Goal: Task Accomplishment & Management: Manage account settings

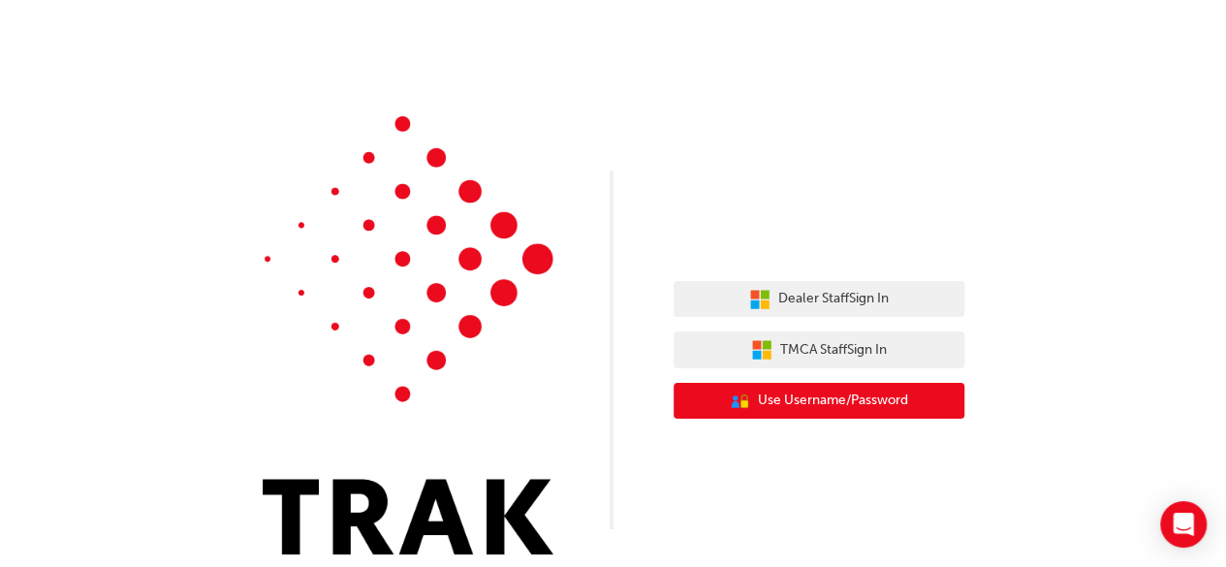
click at [831, 396] on span "Use Username/Password" at bounding box center [833, 401] width 150 height 22
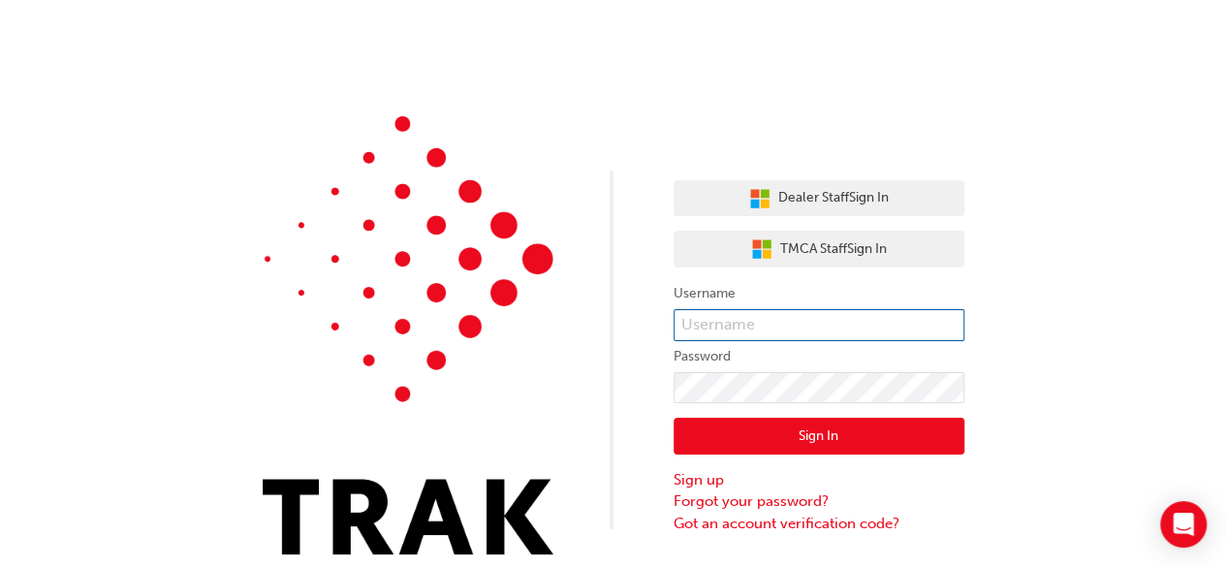
type input "K14449"
click at [810, 428] on button "Sign In" at bounding box center [819, 436] width 291 height 37
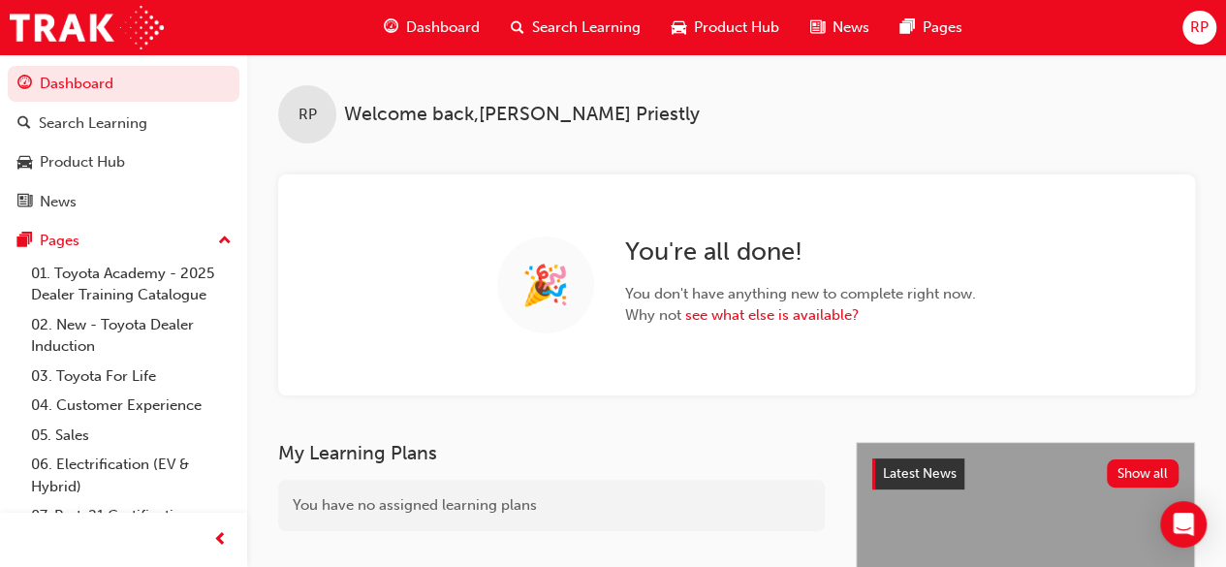
click at [592, 30] on span "Search Learning" at bounding box center [586, 27] width 109 height 22
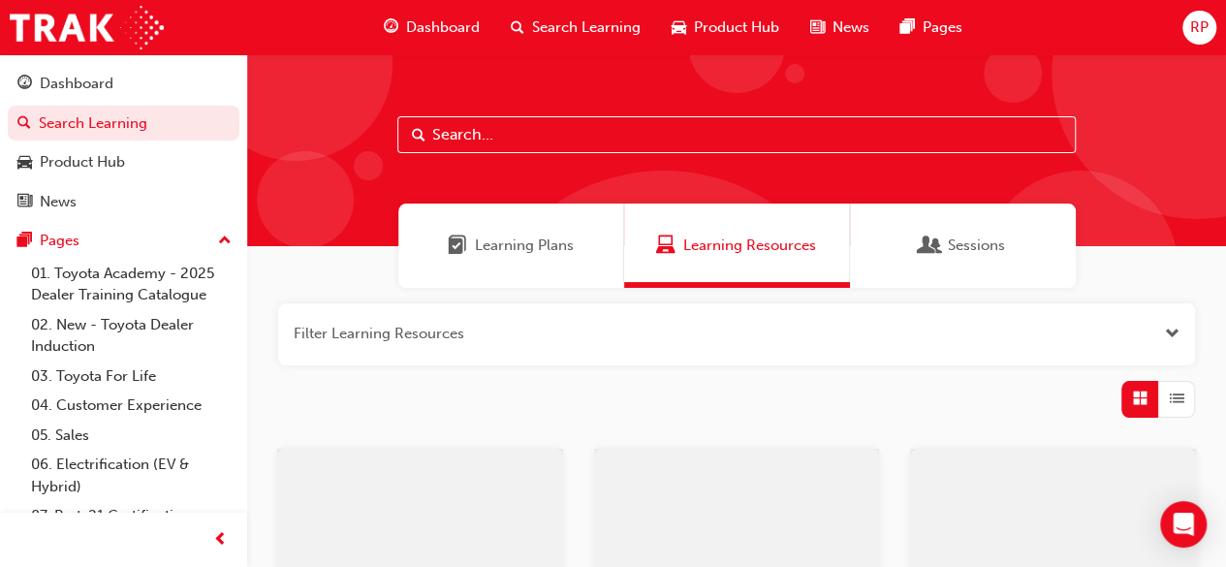
click at [516, 135] on input "text" at bounding box center [736, 134] width 678 height 37
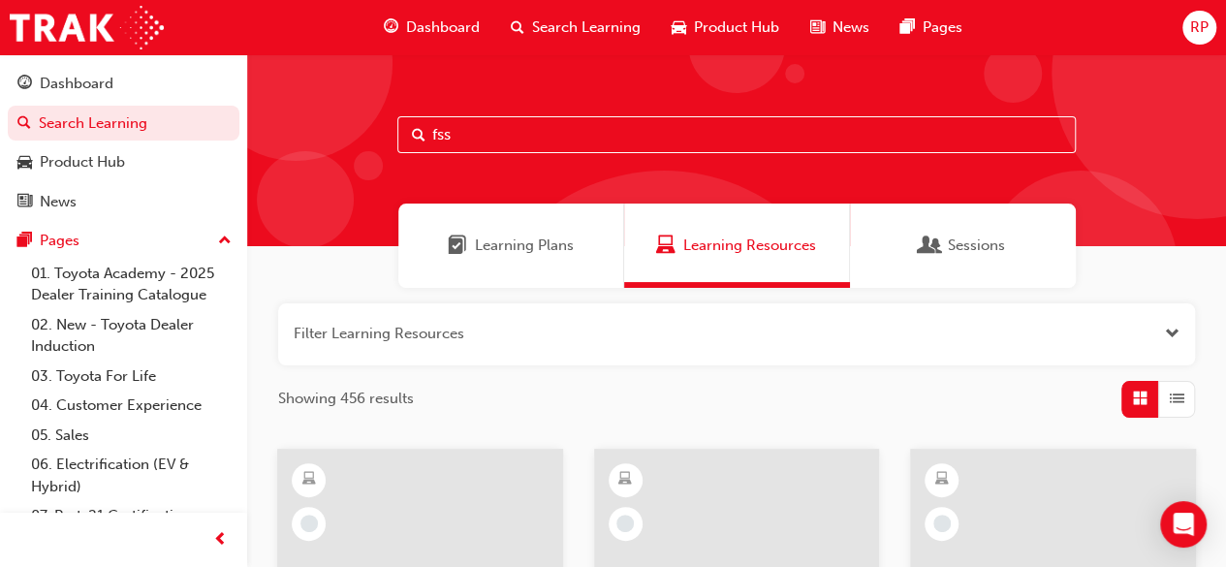
type input "fss"
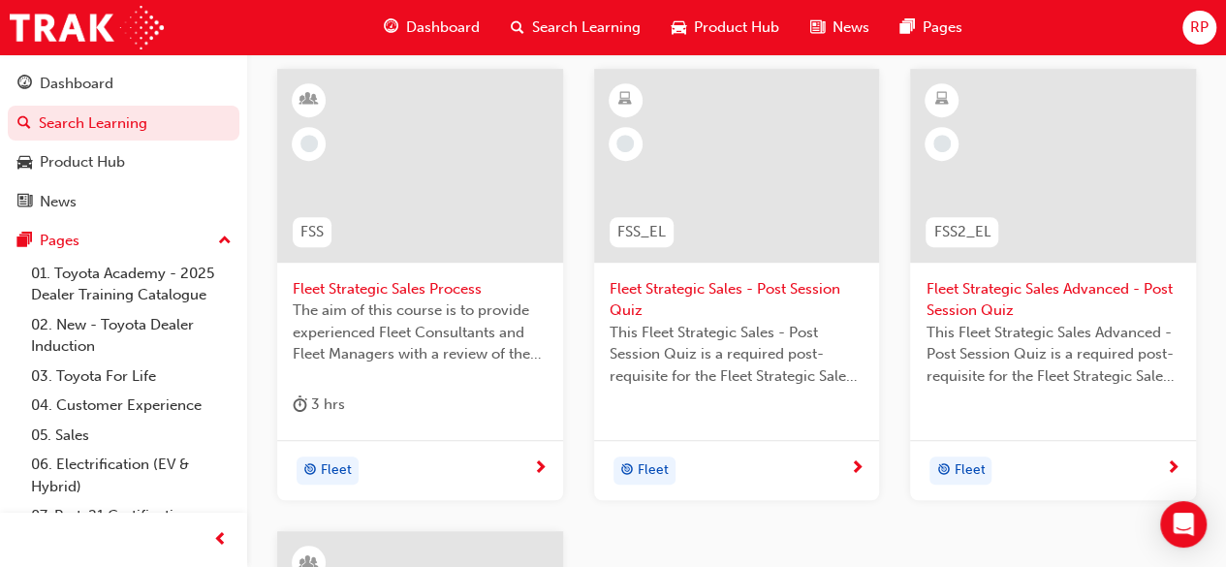
scroll to position [388, 0]
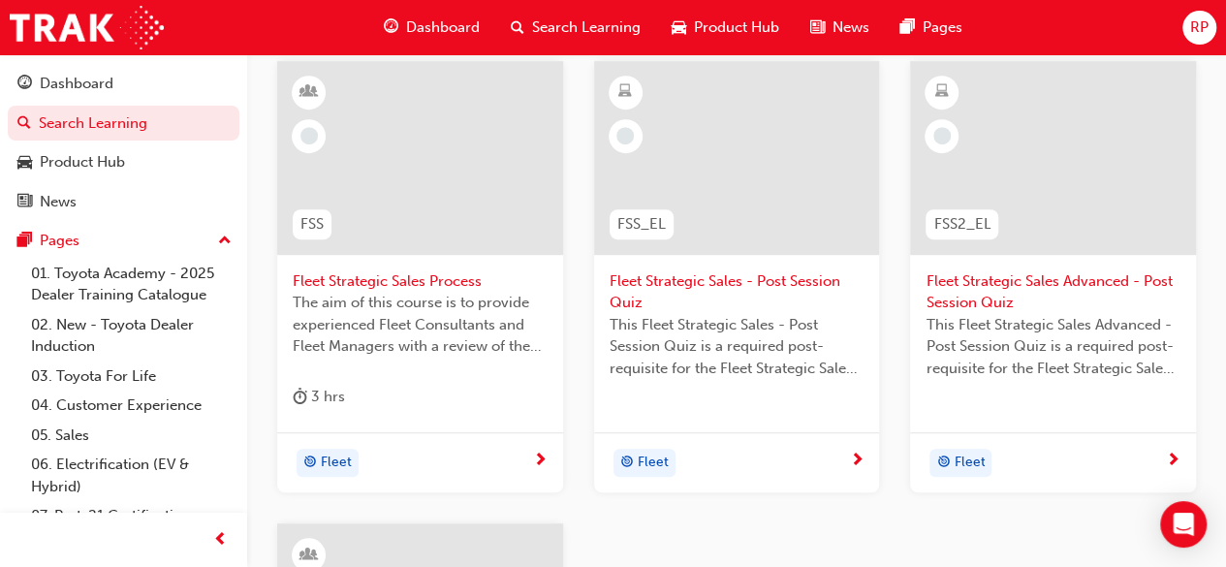
click at [449, 317] on span "The aim of this course is to provide experienced Fleet Consultants and Fleet Ma…" at bounding box center [420, 325] width 255 height 66
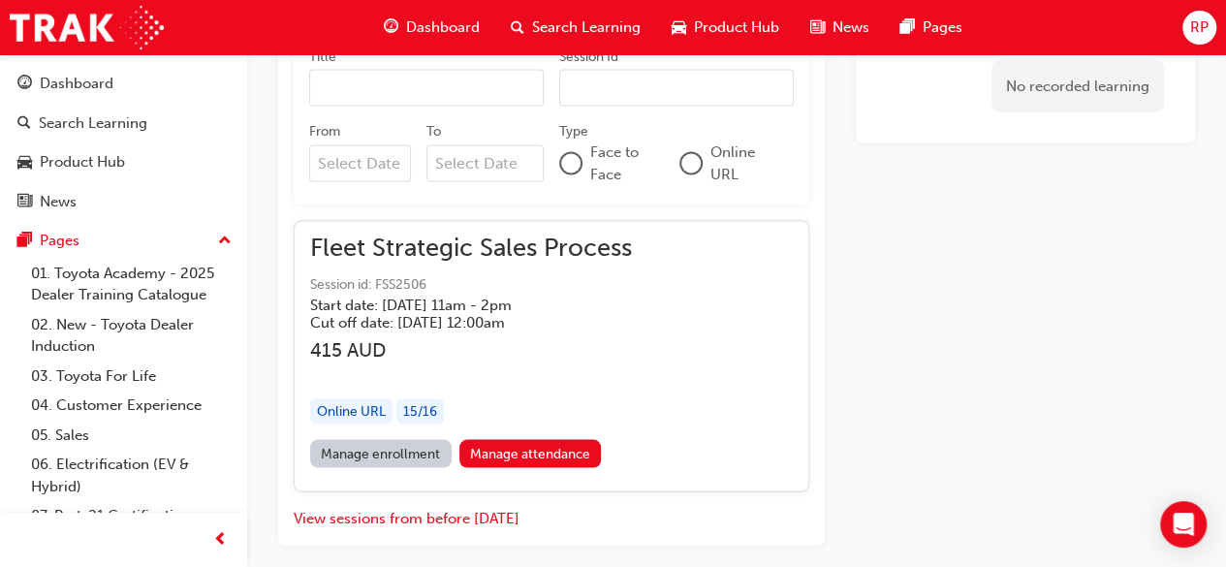
scroll to position [1891, 0]
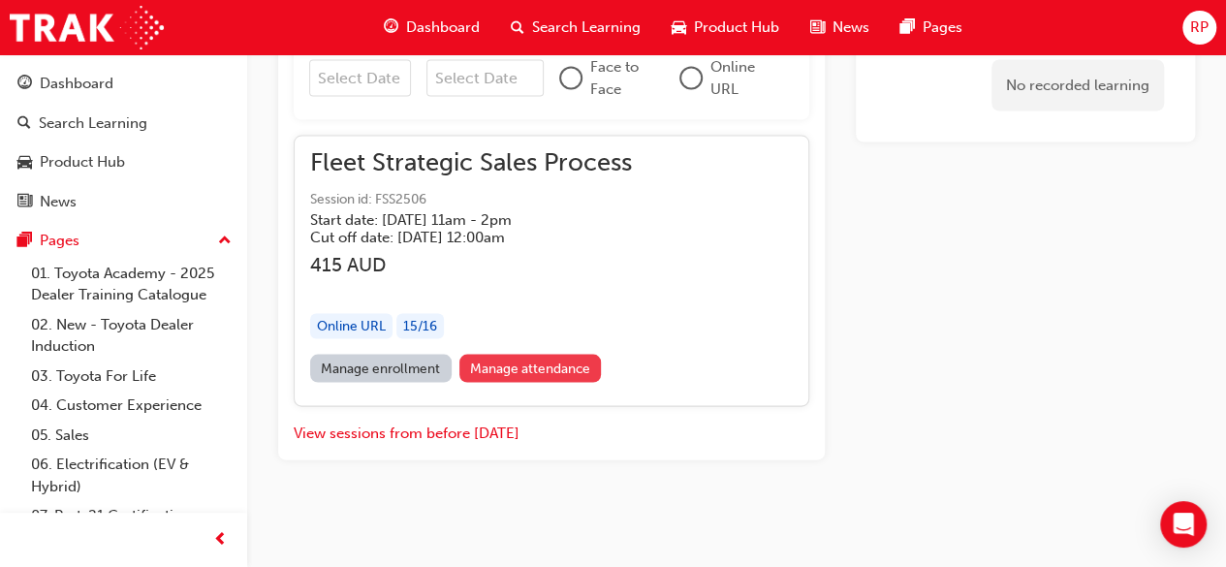
click at [499, 363] on link "Manage attendance" at bounding box center [530, 369] width 142 height 28
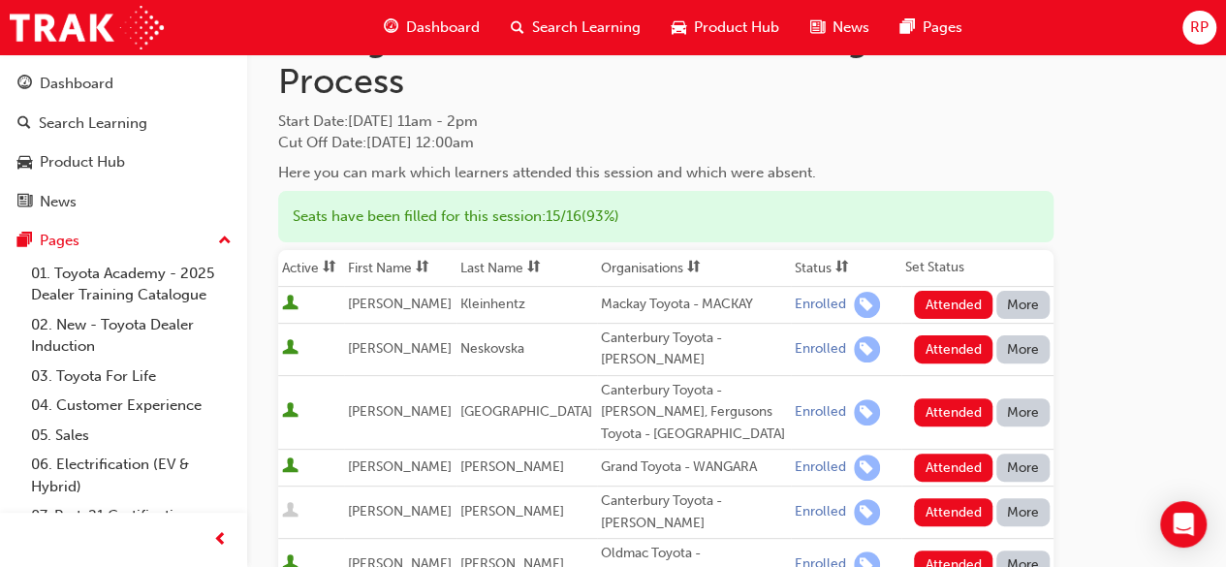
scroll to position [194, 0]
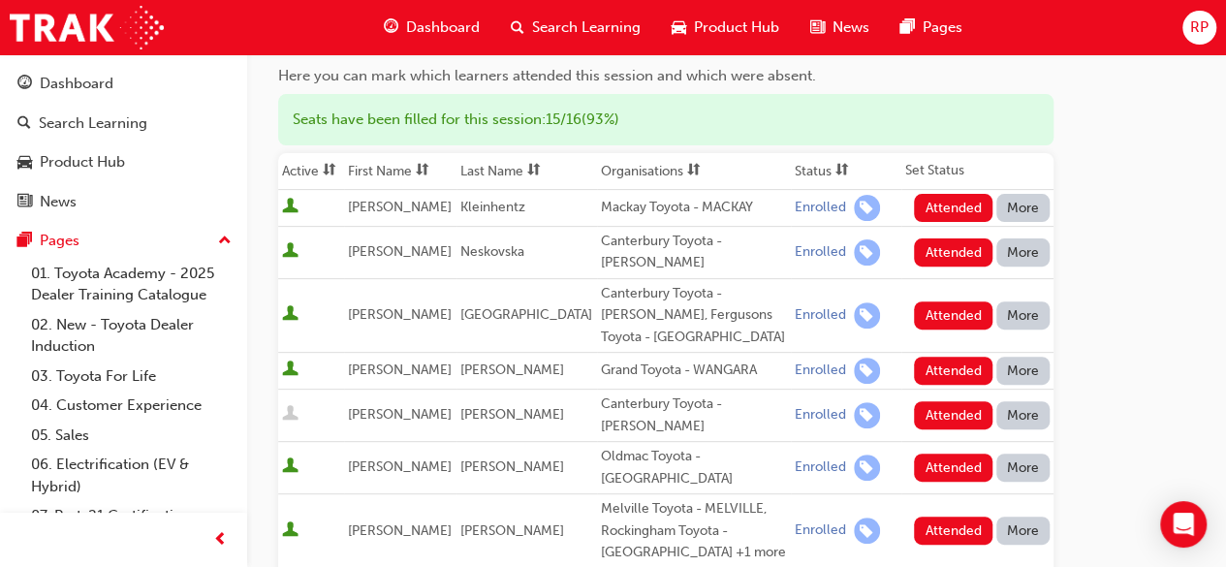
click at [948, 208] on button "Attended" at bounding box center [953, 208] width 79 height 28
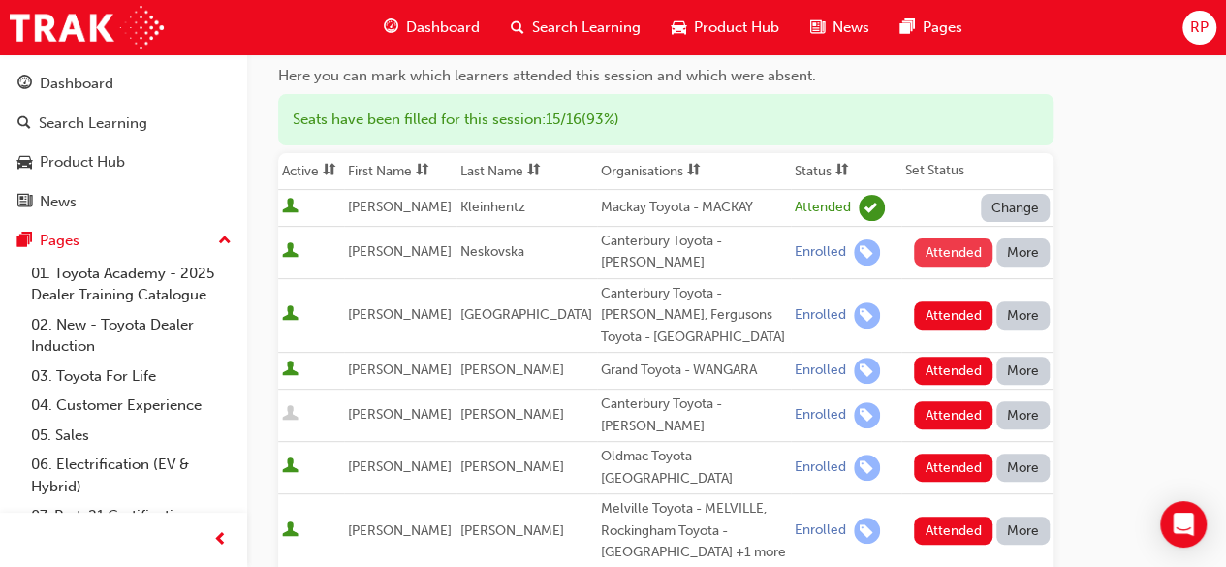
click at [953, 242] on button "Attended" at bounding box center [953, 252] width 79 height 28
click at [945, 317] on button "Attended" at bounding box center [953, 315] width 79 height 28
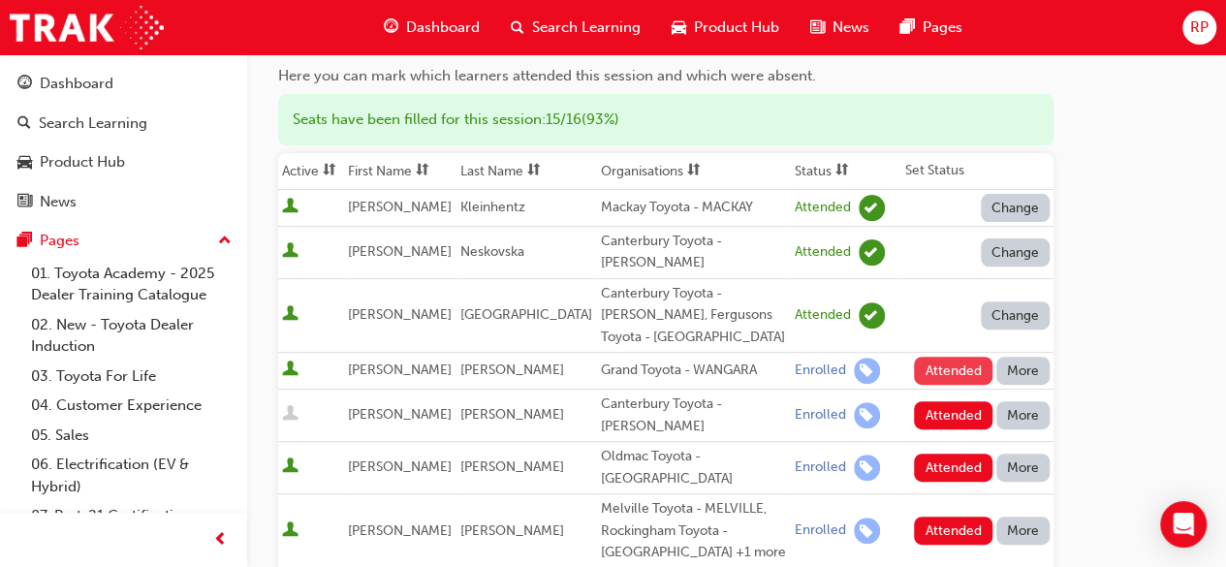
click at [956, 369] on button "Attended" at bounding box center [953, 371] width 79 height 28
click at [1021, 414] on button "More" at bounding box center [1023, 415] width 54 height 28
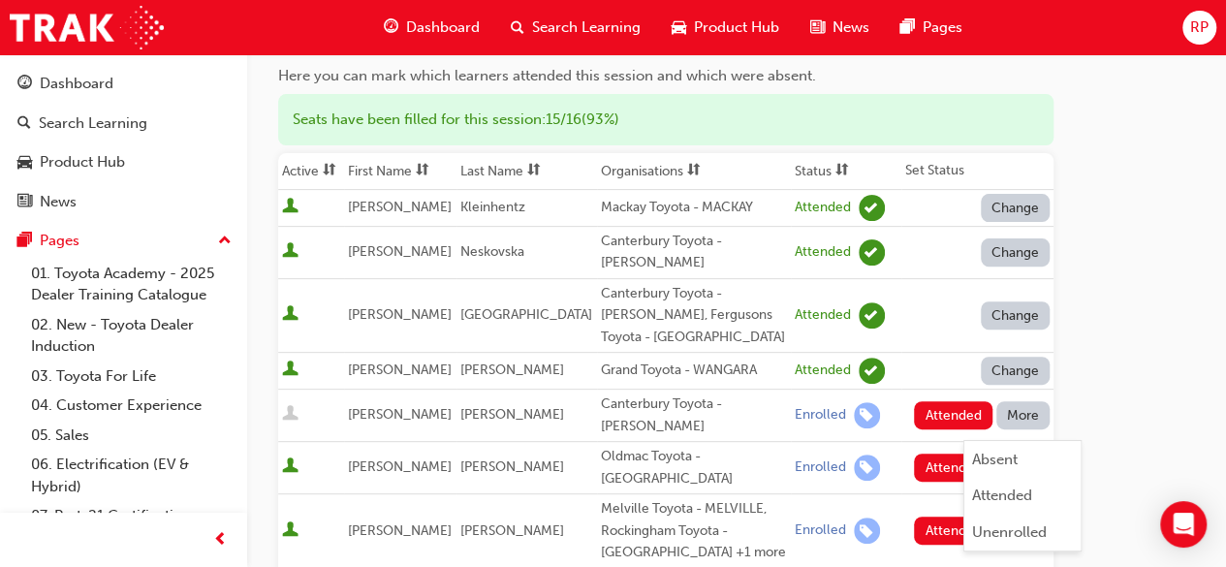
click at [1010, 458] on div "Absent" at bounding box center [995, 460] width 46 height 22
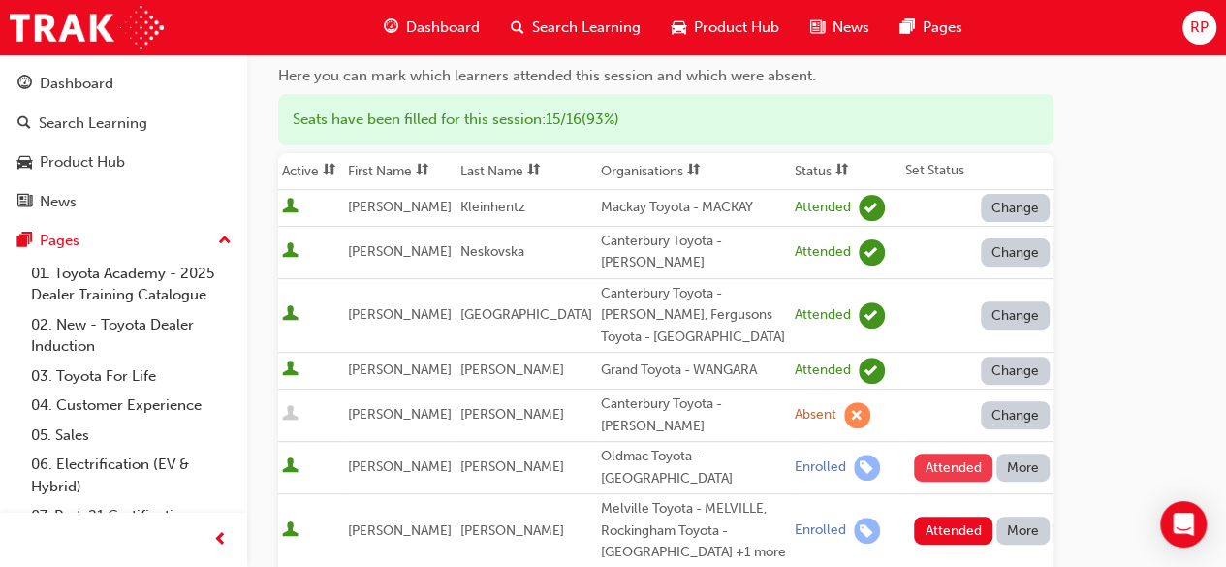
click at [948, 469] on button "Attended" at bounding box center [953, 468] width 79 height 28
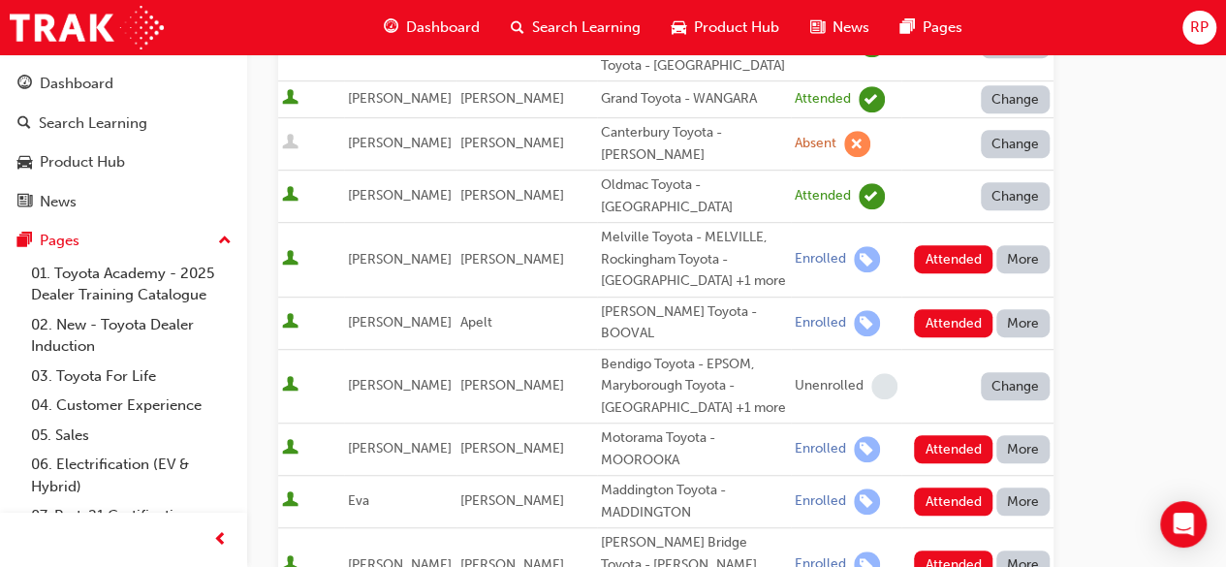
scroll to position [485, 0]
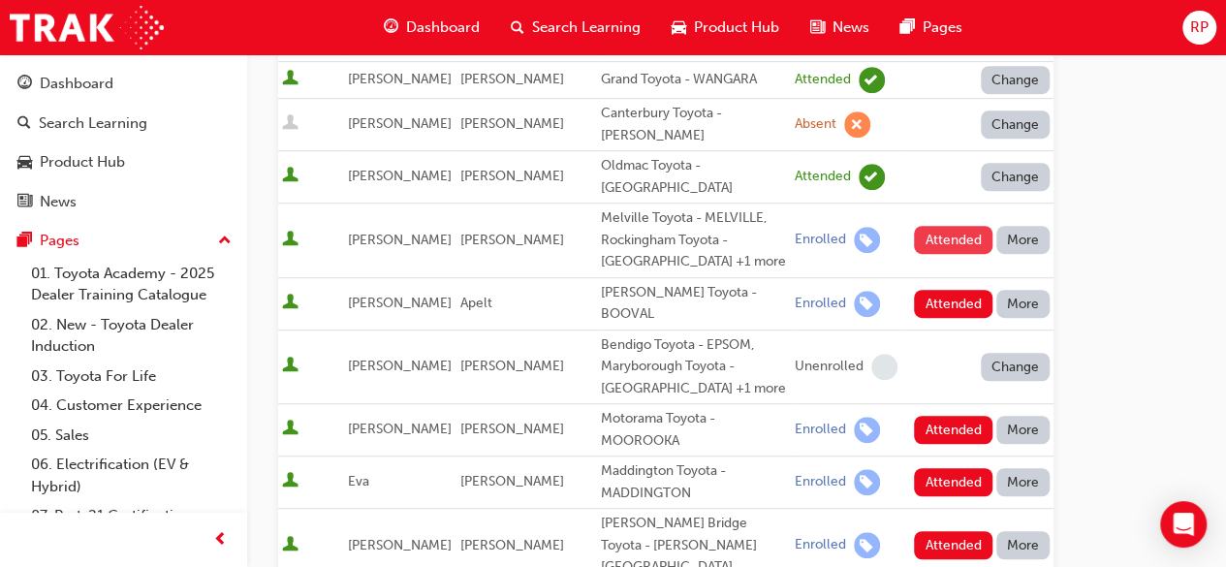
click at [951, 236] on button "Attended" at bounding box center [953, 240] width 79 height 28
click at [944, 298] on button "Attended" at bounding box center [953, 304] width 79 height 28
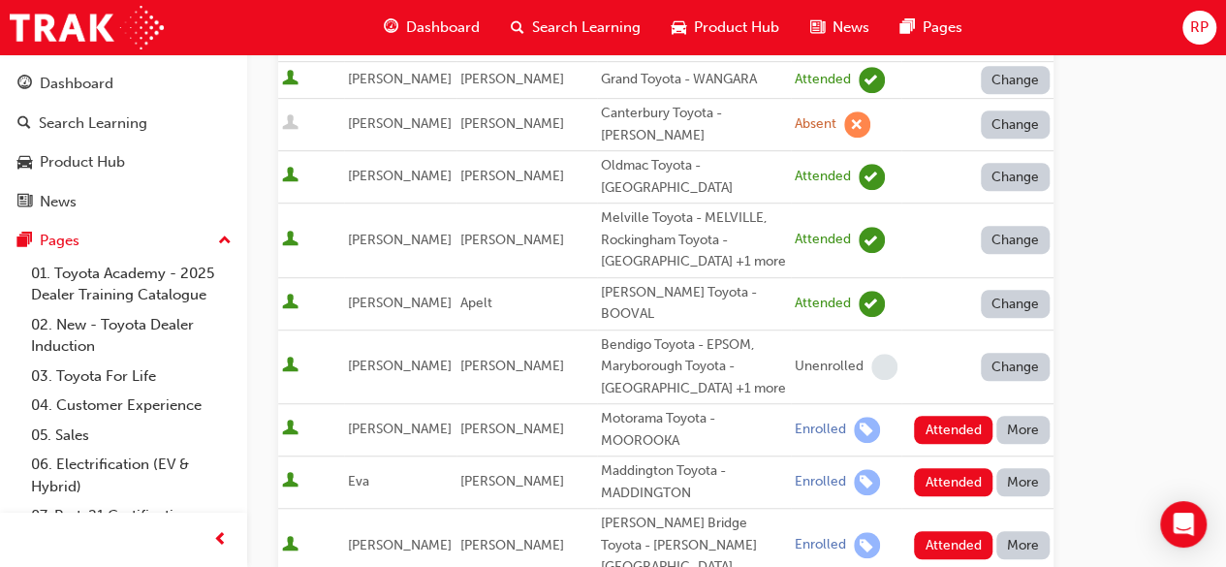
click at [948, 416] on button "Attended" at bounding box center [953, 430] width 79 height 28
click at [948, 468] on button "Attended" at bounding box center [953, 482] width 79 height 28
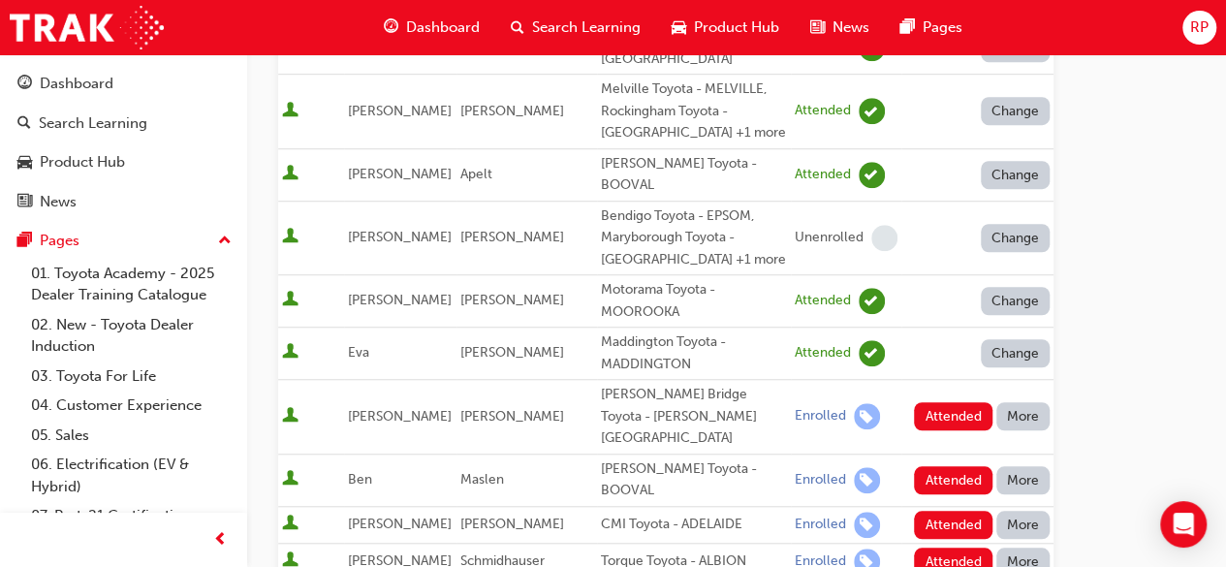
scroll to position [872, 0]
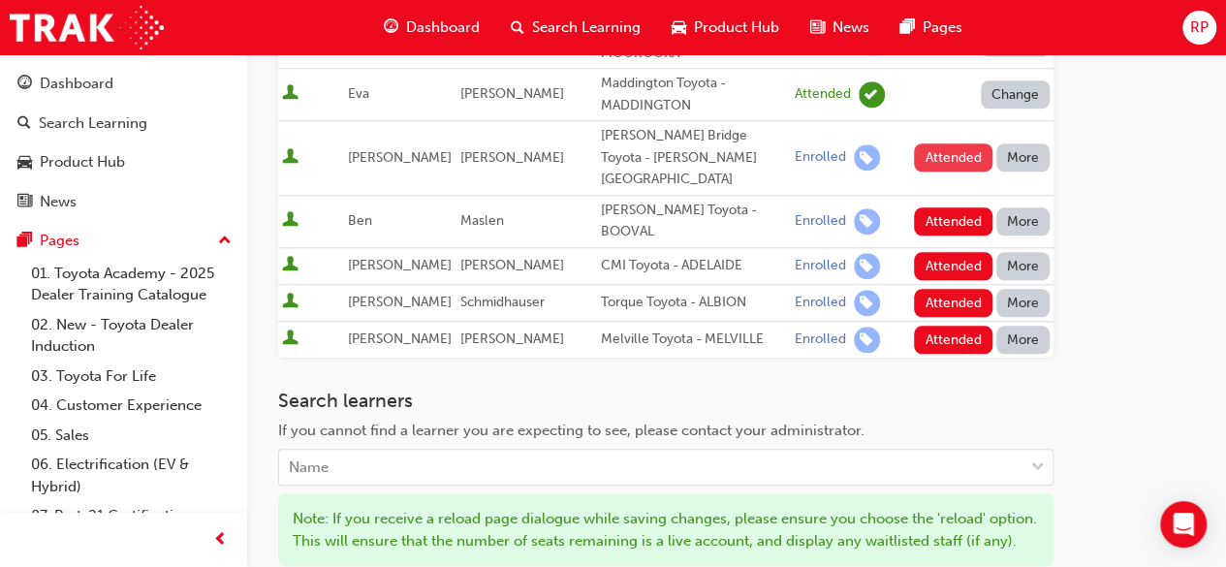
click at [936, 143] on button "Attended" at bounding box center [953, 157] width 79 height 28
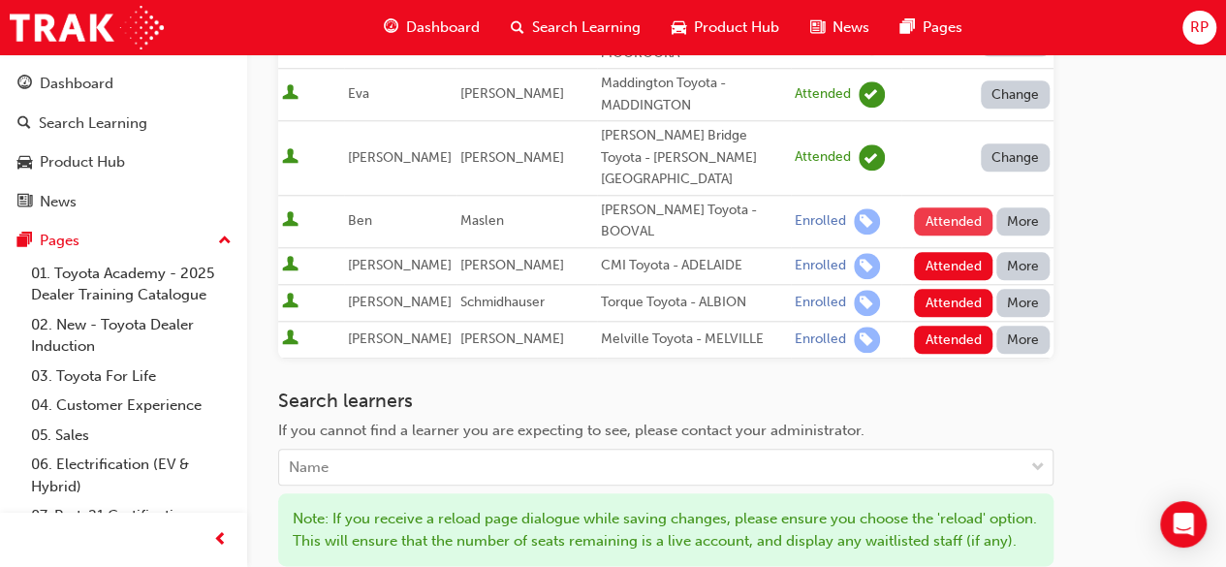
click at [941, 207] on button "Attended" at bounding box center [953, 221] width 79 height 28
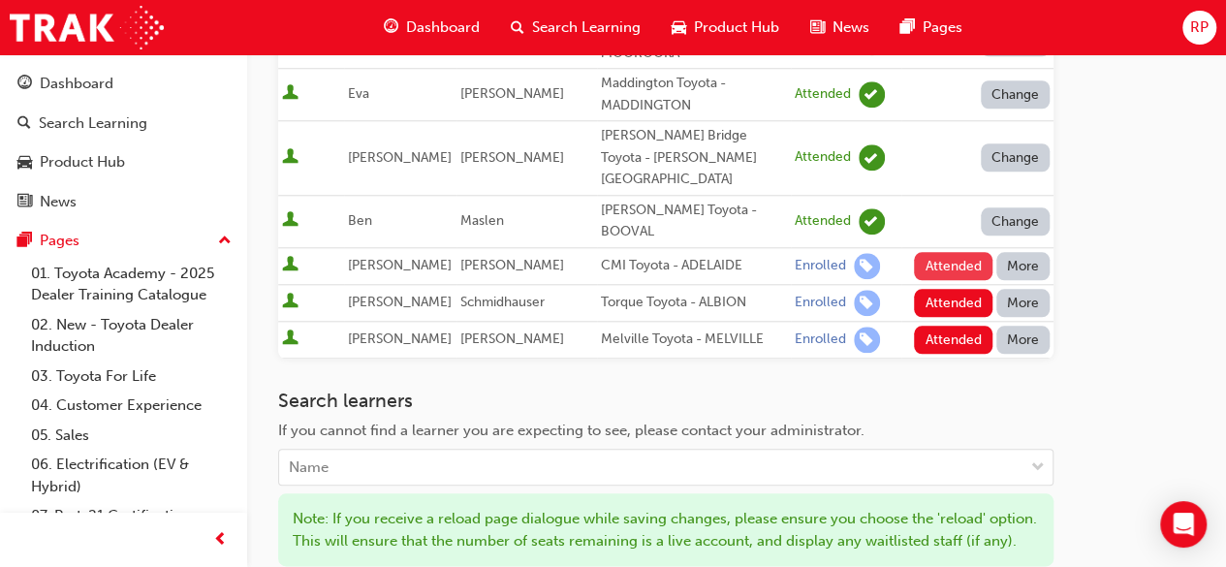
click at [950, 252] on button "Attended" at bounding box center [953, 266] width 79 height 28
click at [950, 289] on button "Attended" at bounding box center [953, 303] width 79 height 28
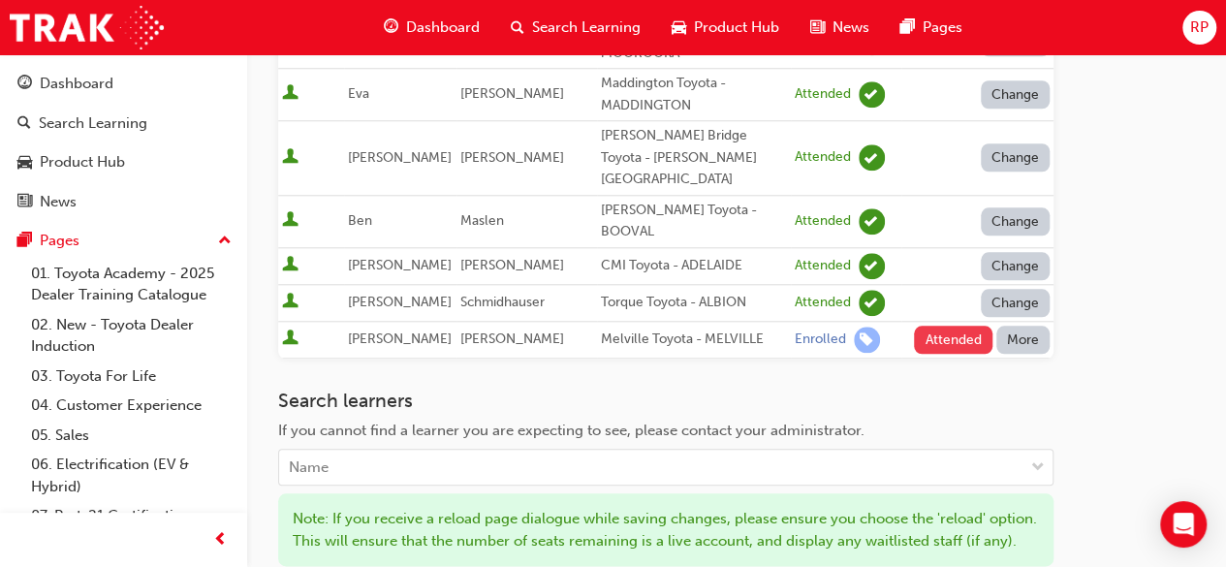
click at [939, 326] on button "Attended" at bounding box center [953, 340] width 79 height 28
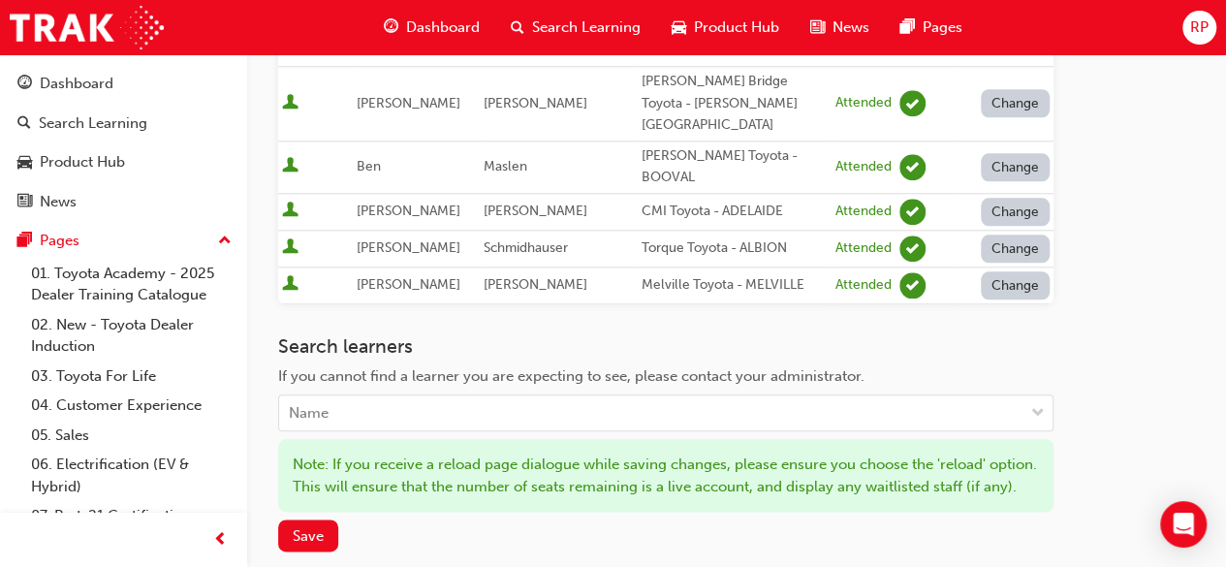
scroll to position [1066, 0]
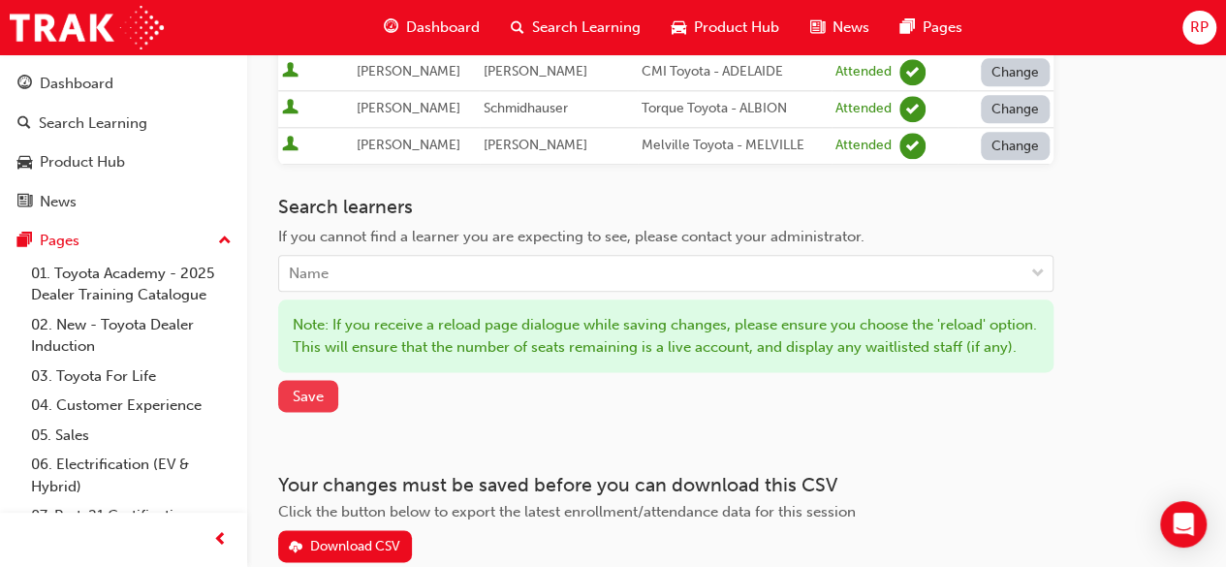
click at [319, 388] on span "Save" at bounding box center [308, 396] width 31 height 17
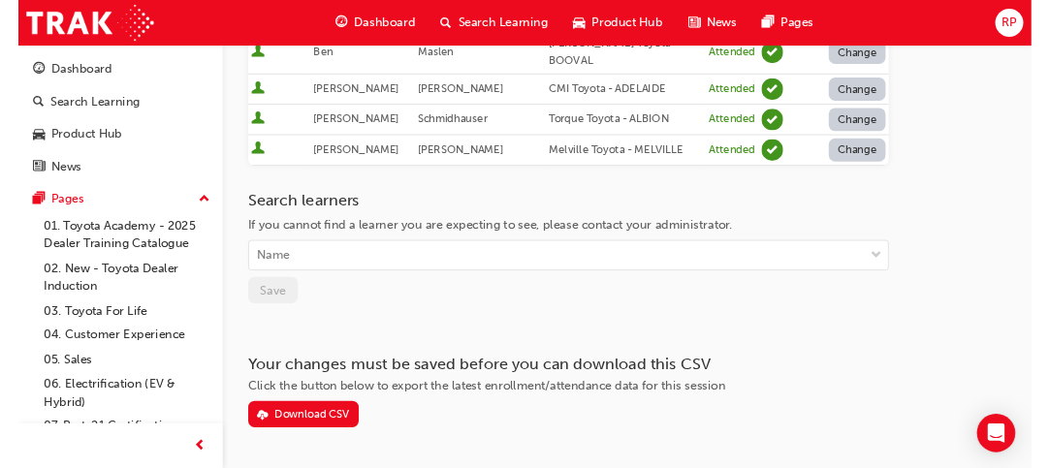
scroll to position [1031, 0]
